Goal: Information Seeking & Learning: Learn about a topic

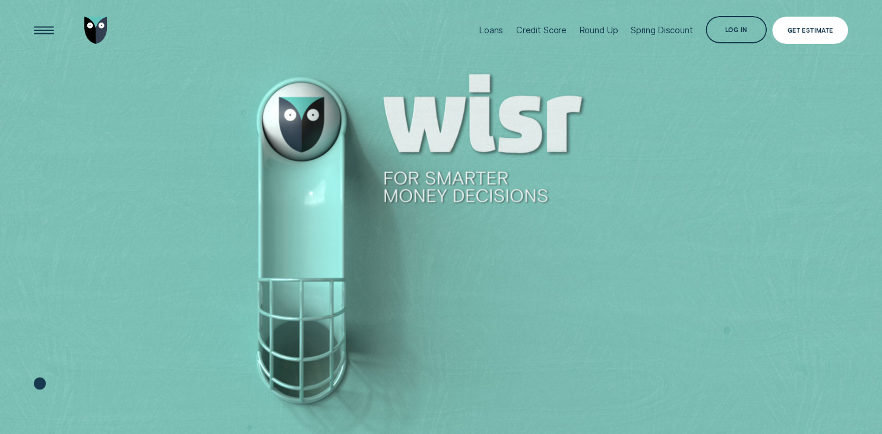
click at [816, 36] on div "Get Estimate" at bounding box center [811, 30] width 77 height 27
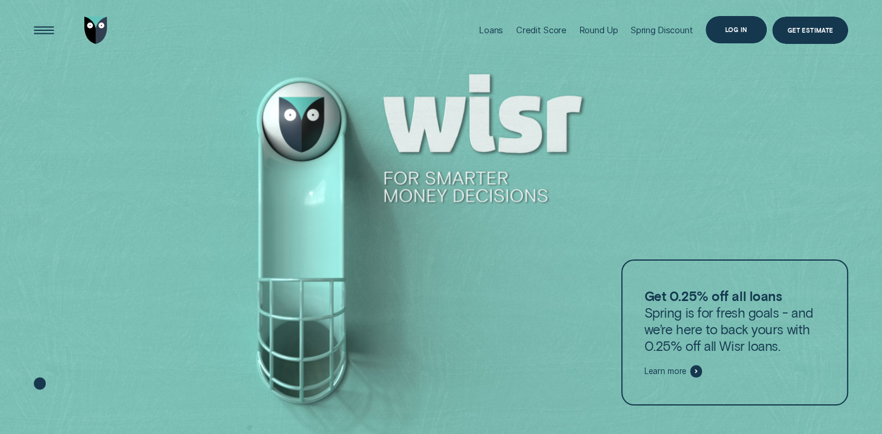
click at [740, 31] on div "Log in" at bounding box center [737, 29] width 22 height 5
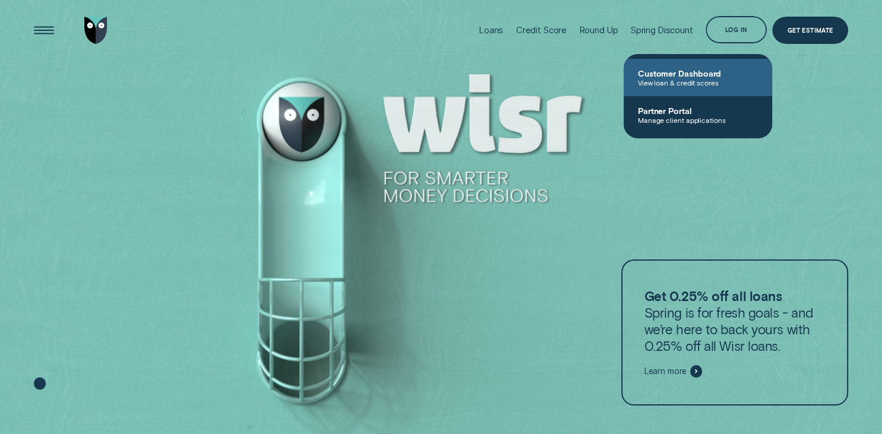
click at [695, 81] on span "View loan & credit scores" at bounding box center [698, 82] width 120 height 8
